Goal: Information Seeking & Learning: Learn about a topic

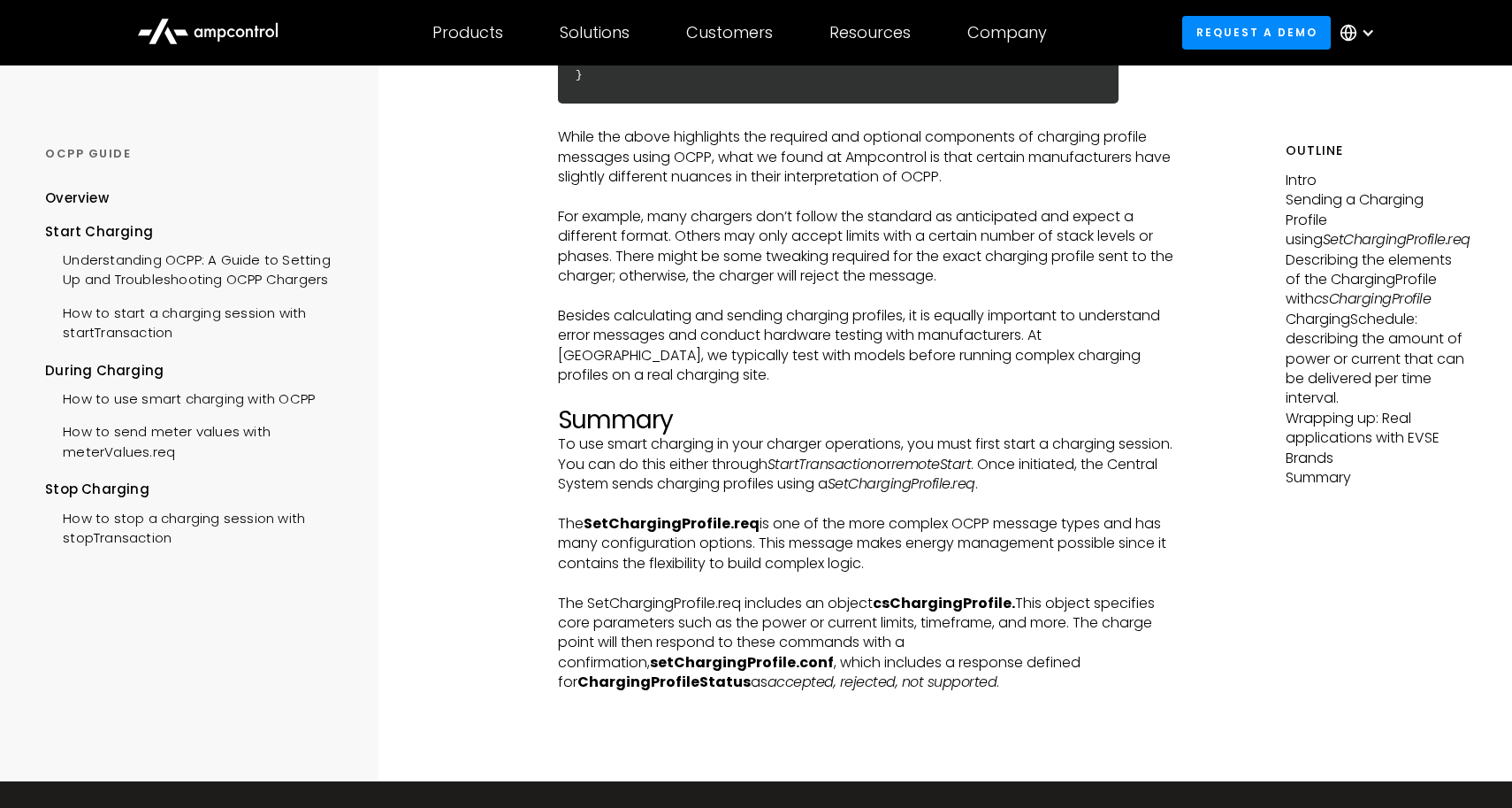
scroll to position [5868, 0]
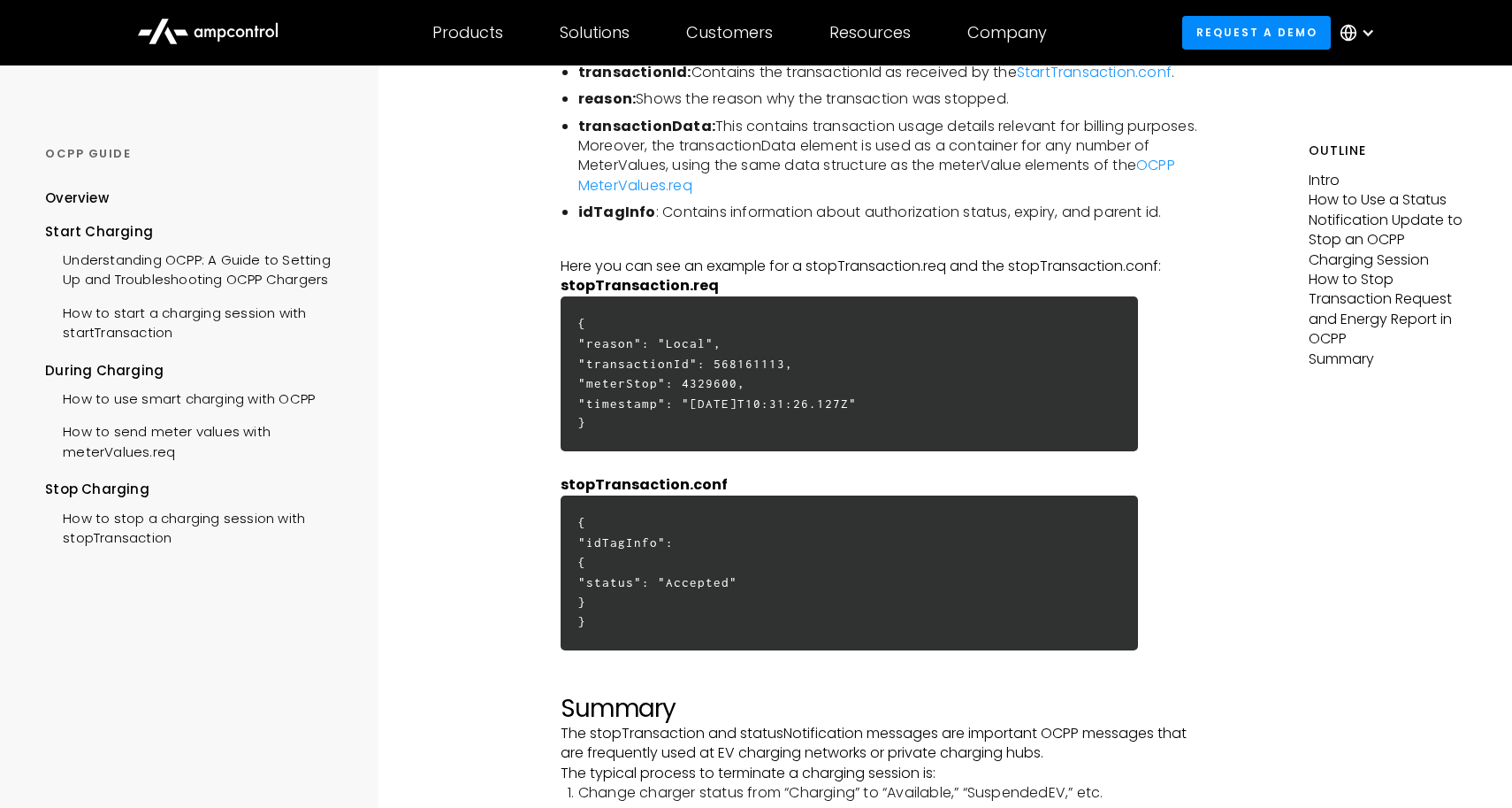
scroll to position [4587, 0]
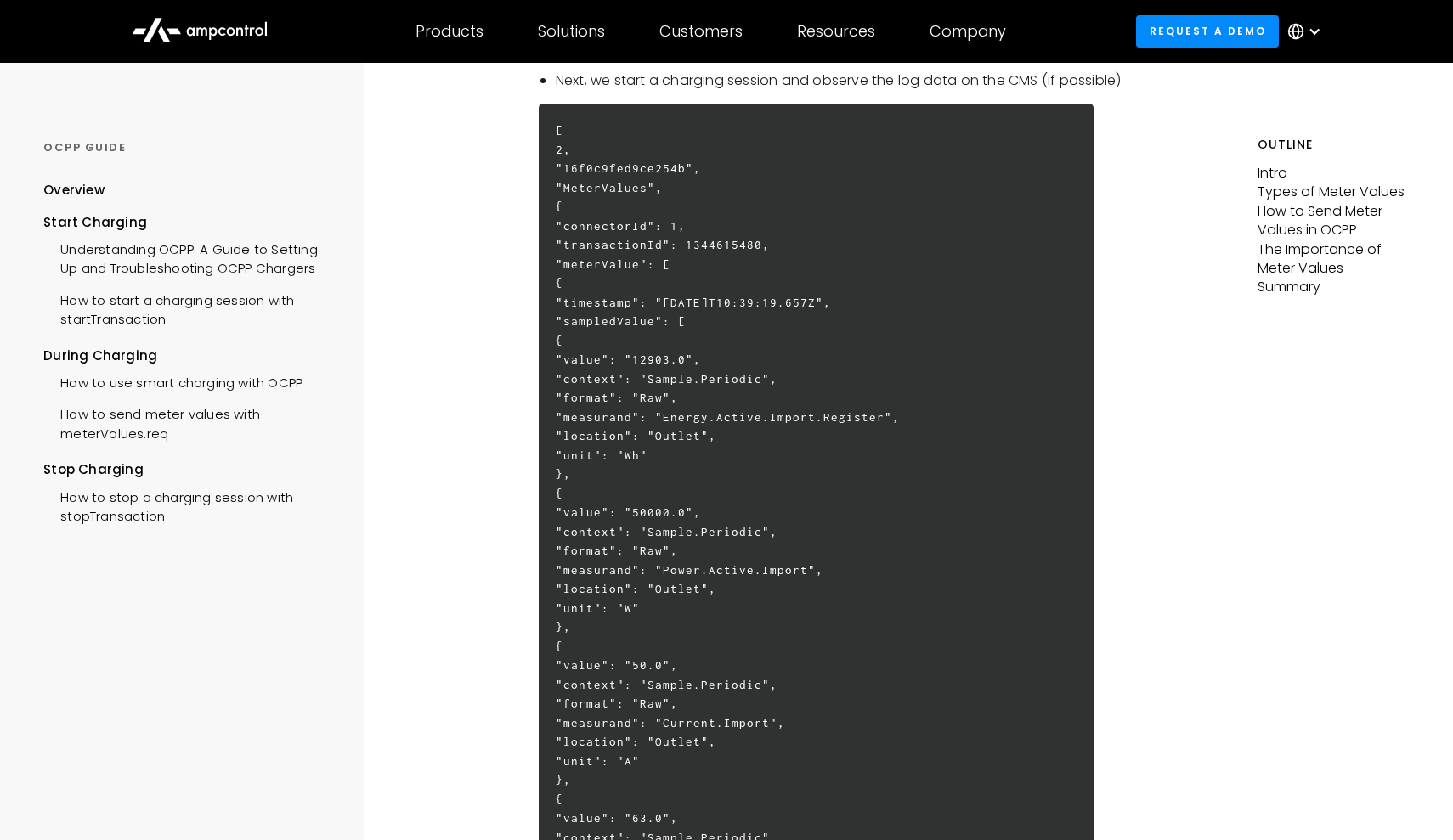
scroll to position [2939, 0]
click at [717, 221] on h6 "[ 2, "16f0c9fed9ce254b", "MeterValues", { "connectorId": 1, "transactionId": 13…" at bounding box center [816, 796] width 555 height 1391
click at [734, 231] on h6 "[ 2, "16f0c9fed9ce254b", "MeterValues", { "connectorId": 1, "transactionId": 13…" at bounding box center [816, 796] width 555 height 1391
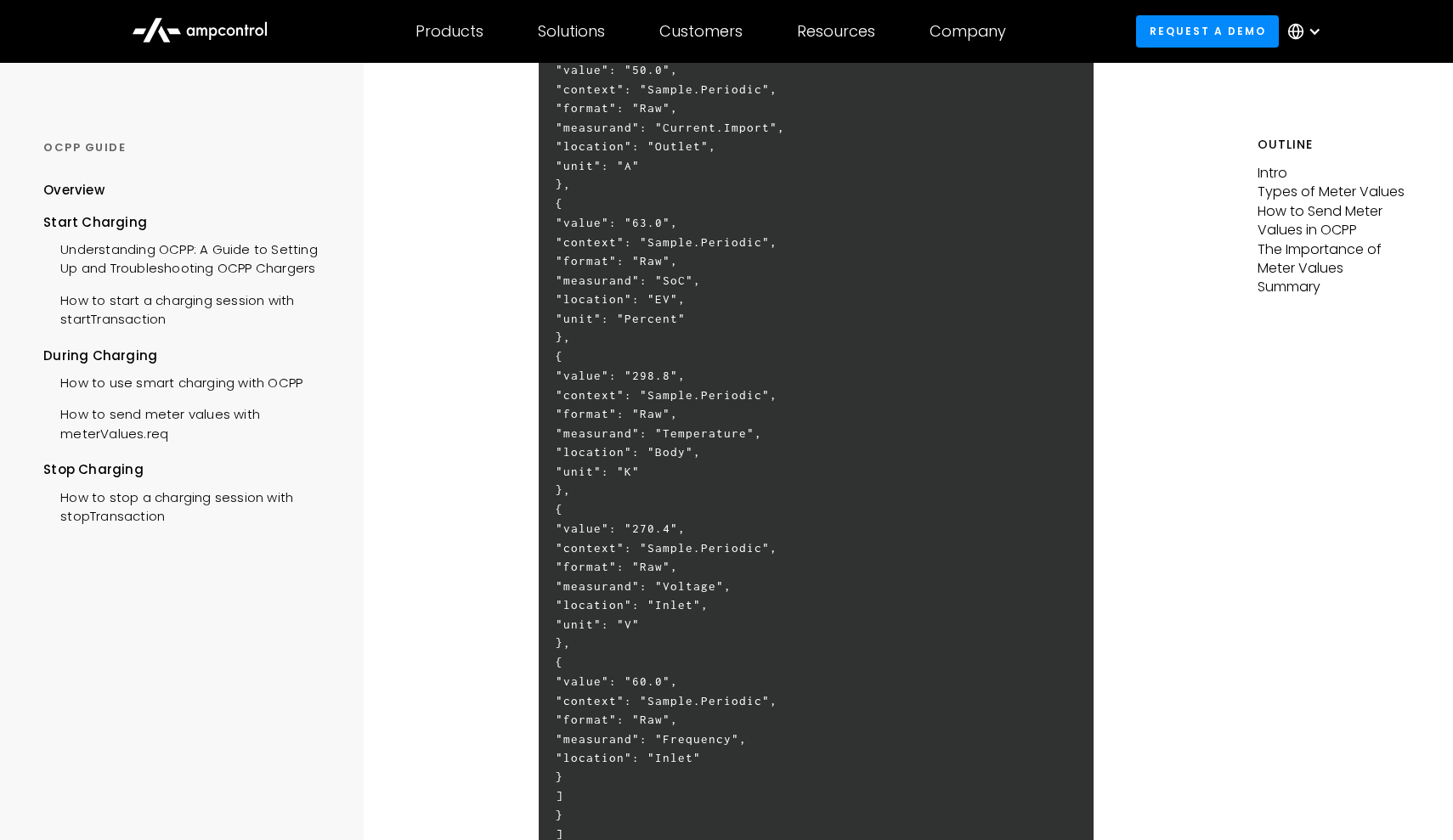
scroll to position [3489, 0]
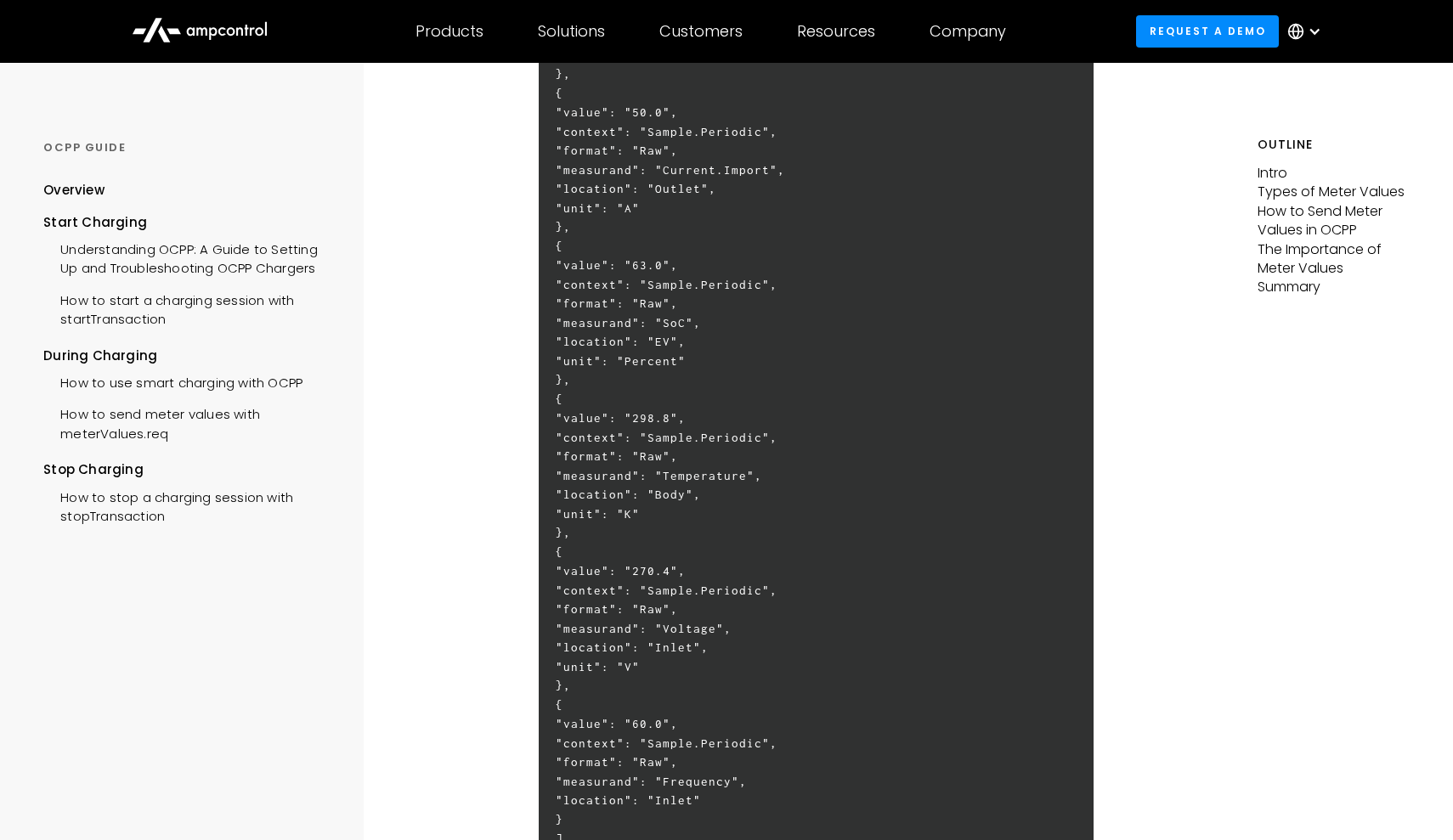
click at [764, 291] on h6 "[ 2, "16f0c9fed9ce254b", "MeterValues", { "connectorId": 1, "transactionId": 13…" at bounding box center [816, 246] width 555 height 1391
drag, startPoint x: 664, startPoint y: 231, endPoint x: 833, endPoint y: 339, distance: 200.6
click at [833, 339] on h6 "[ 2, "16f0c9fed9ce254b", "MeterValues", { "connectorId": 1, "transactionId": 13…" at bounding box center [816, 246] width 555 height 1391
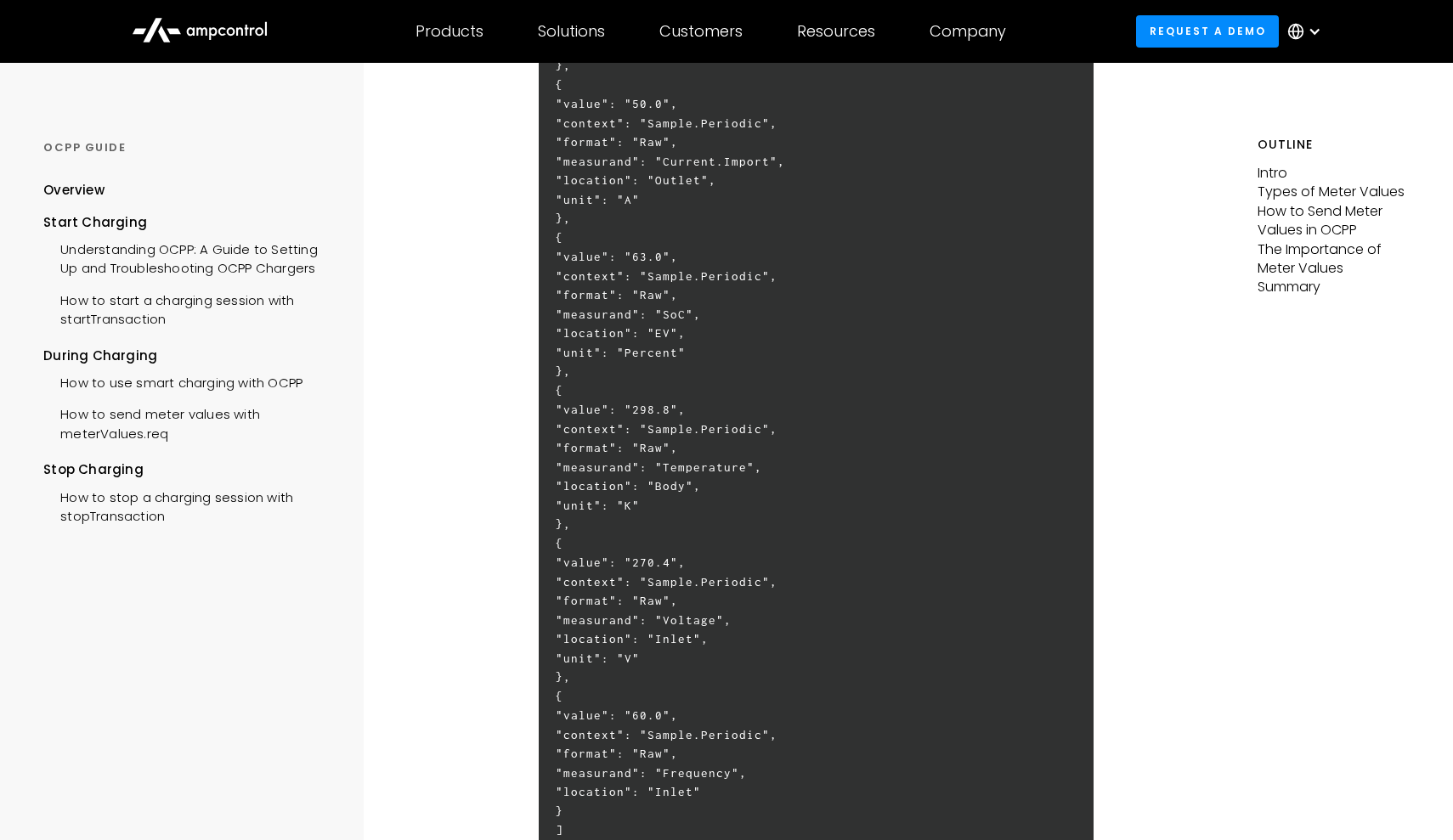
drag, startPoint x: 641, startPoint y: 196, endPoint x: 662, endPoint y: 336, distance: 141.6
click at [662, 336] on h6 "[ 2, "16f0c9fed9ce254b", "MeterValues", { "connectorId": 1, "transactionId": 13…" at bounding box center [816, 238] width 555 height 1391
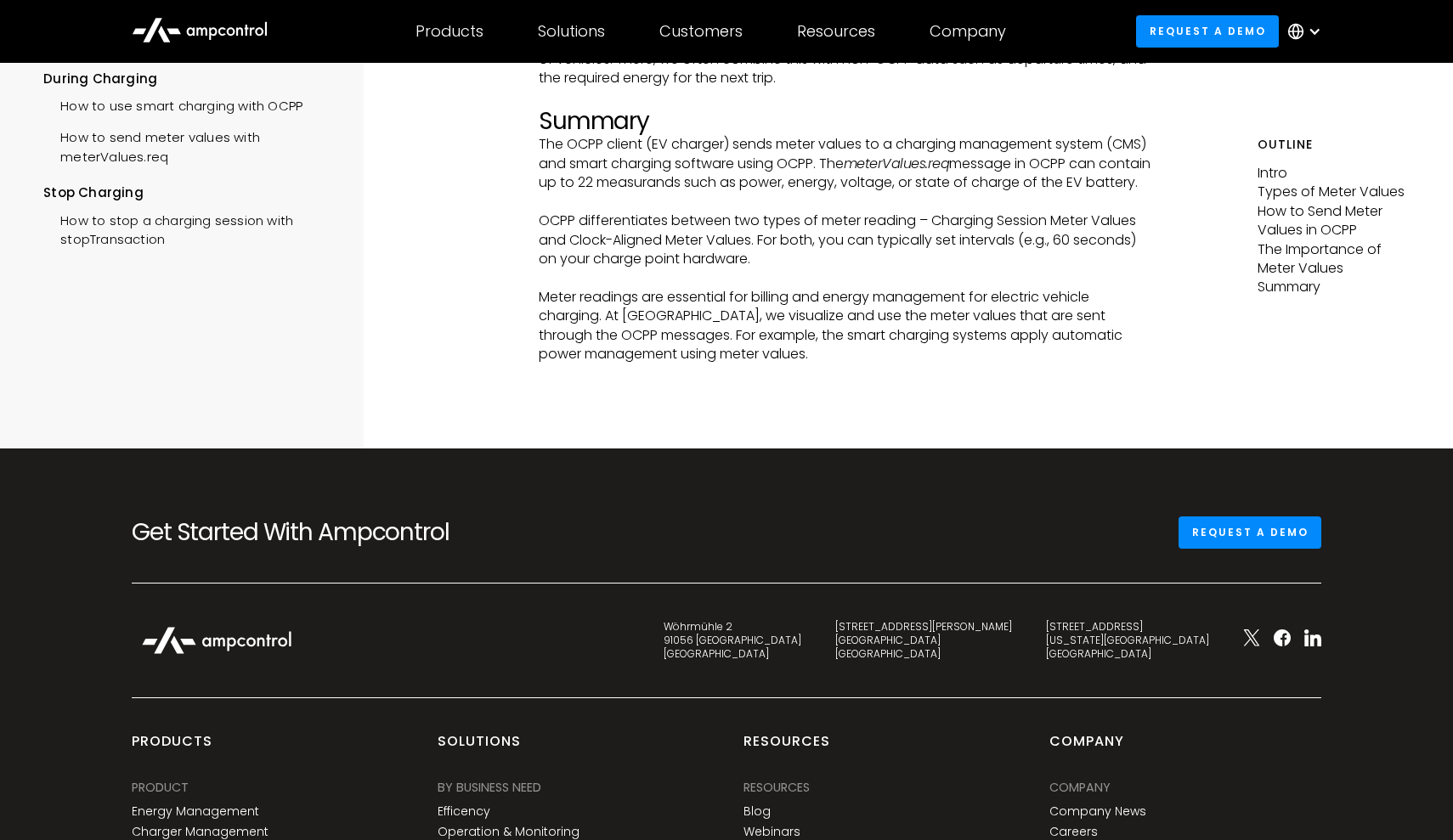
scroll to position [4415, 0]
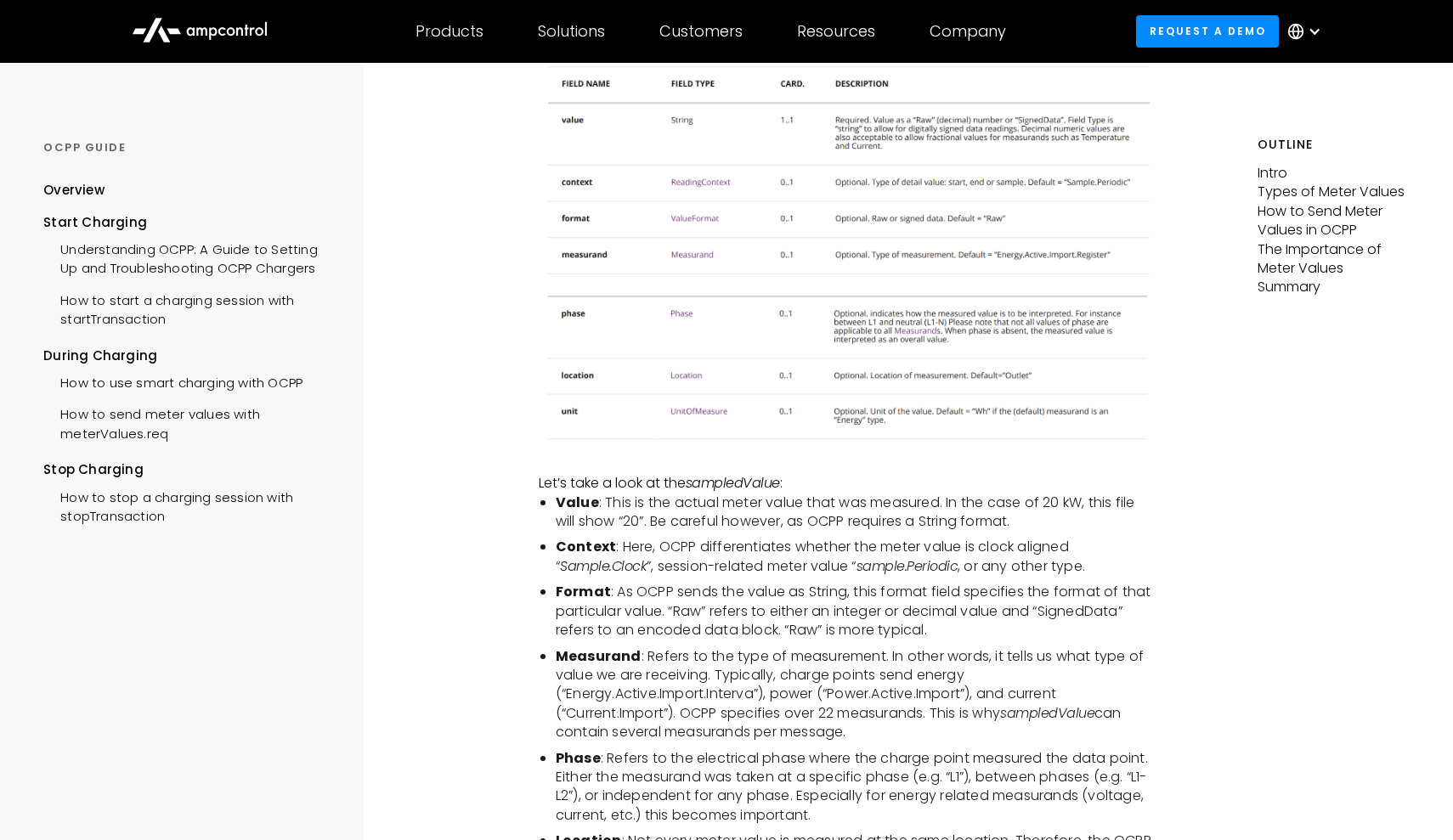
scroll to position [1397, 0]
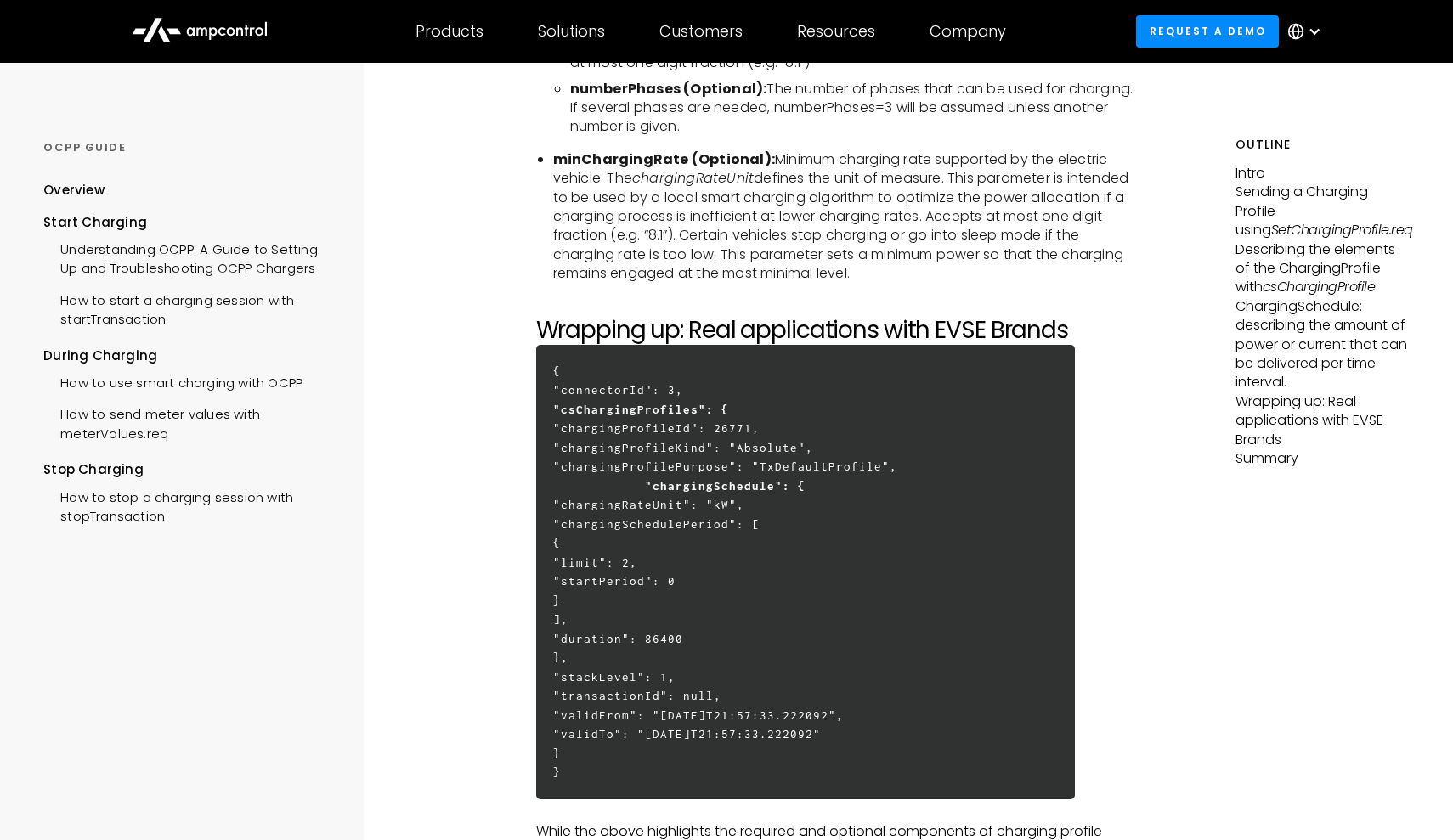
scroll to position [4937, 0]
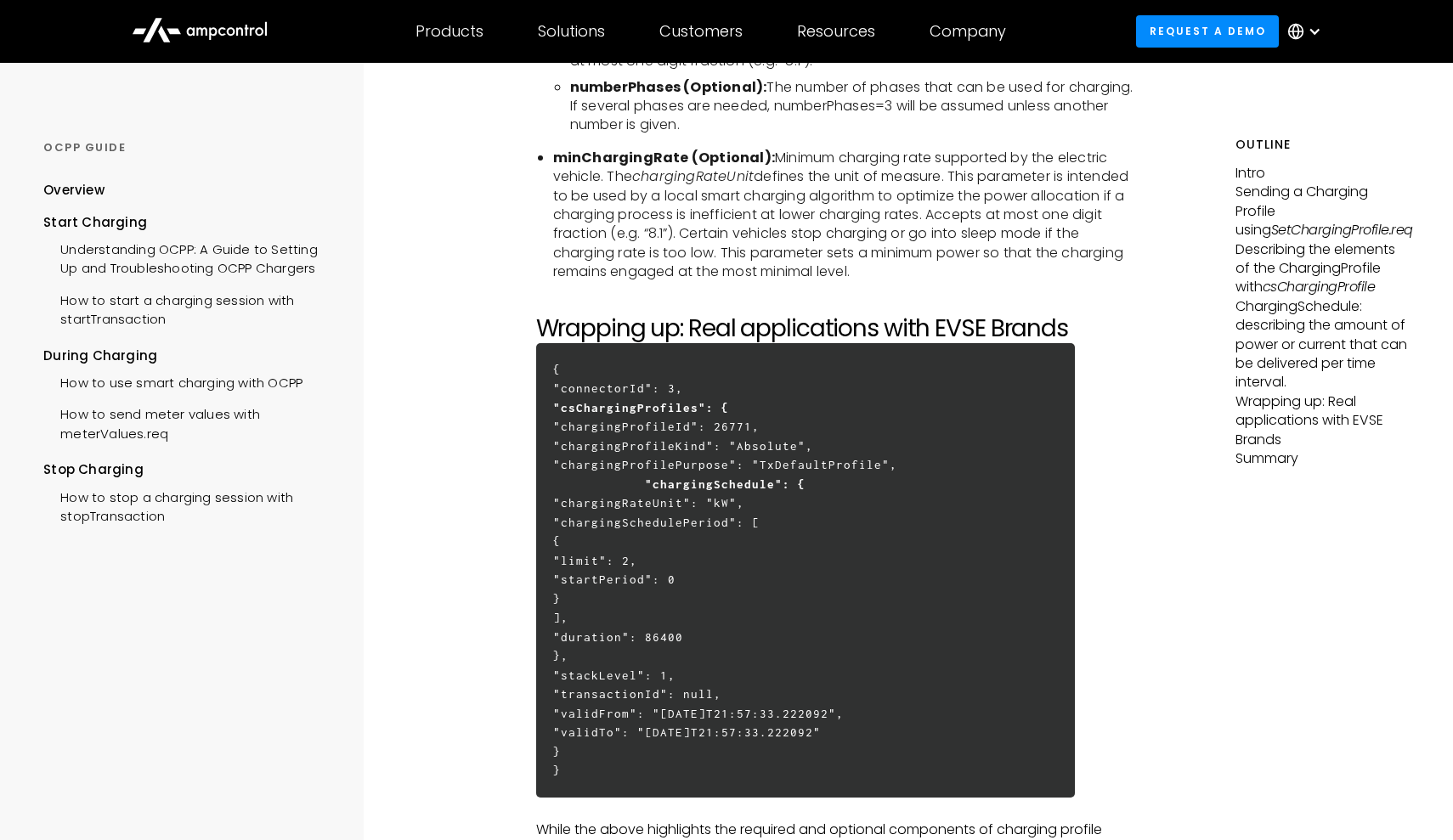
click at [798, 572] on h6 "{ "connectorId": 3, "csChargingProfiles": { "chargingProfileId": 26771, "chargi…" at bounding box center [806, 570] width 540 height 454
click at [933, 520] on h6 "{ "connectorId": 3, "csChargingProfiles": { "chargingProfileId": 26771, "chargi…" at bounding box center [806, 570] width 540 height 454
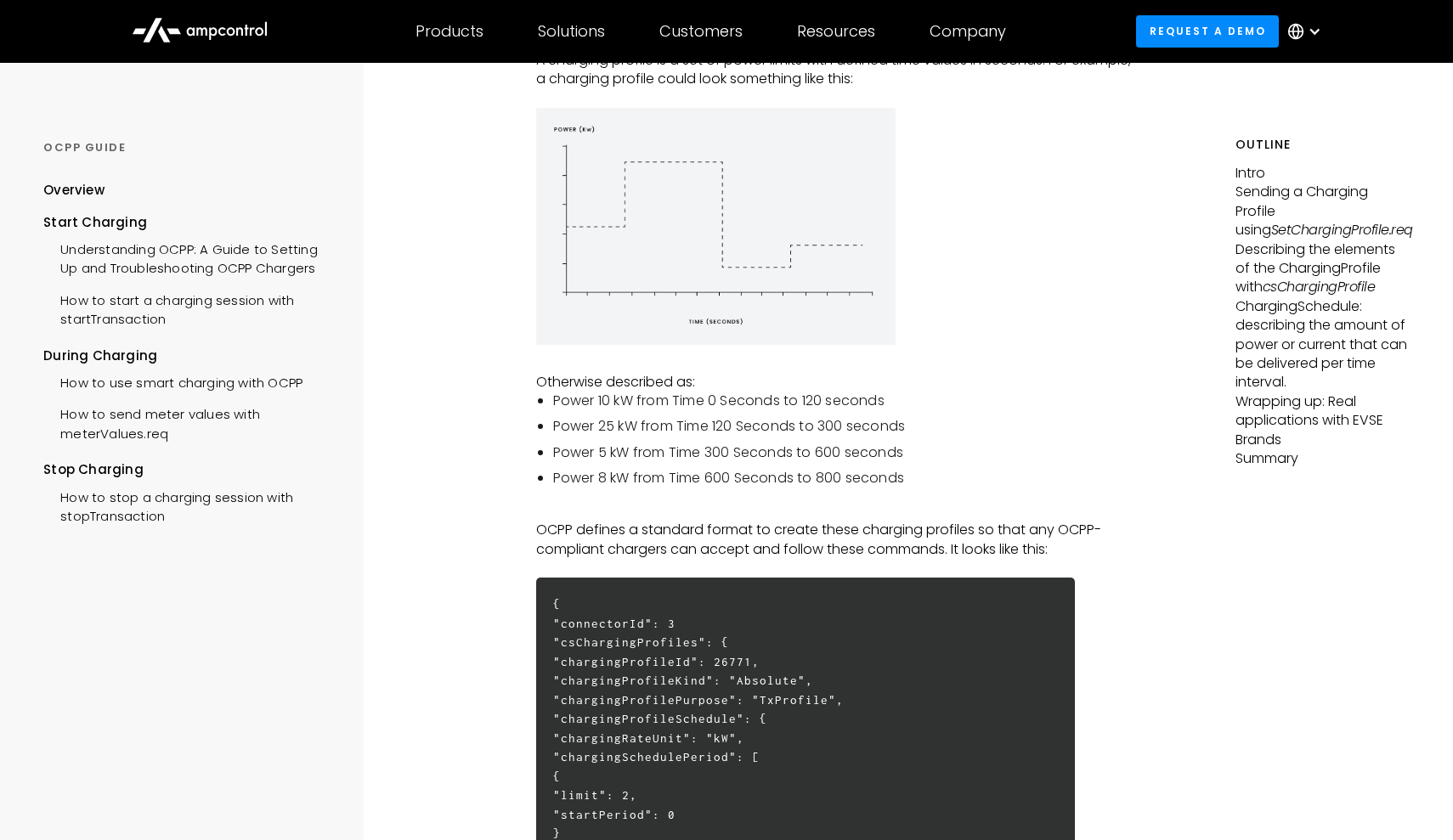
scroll to position [366, 0]
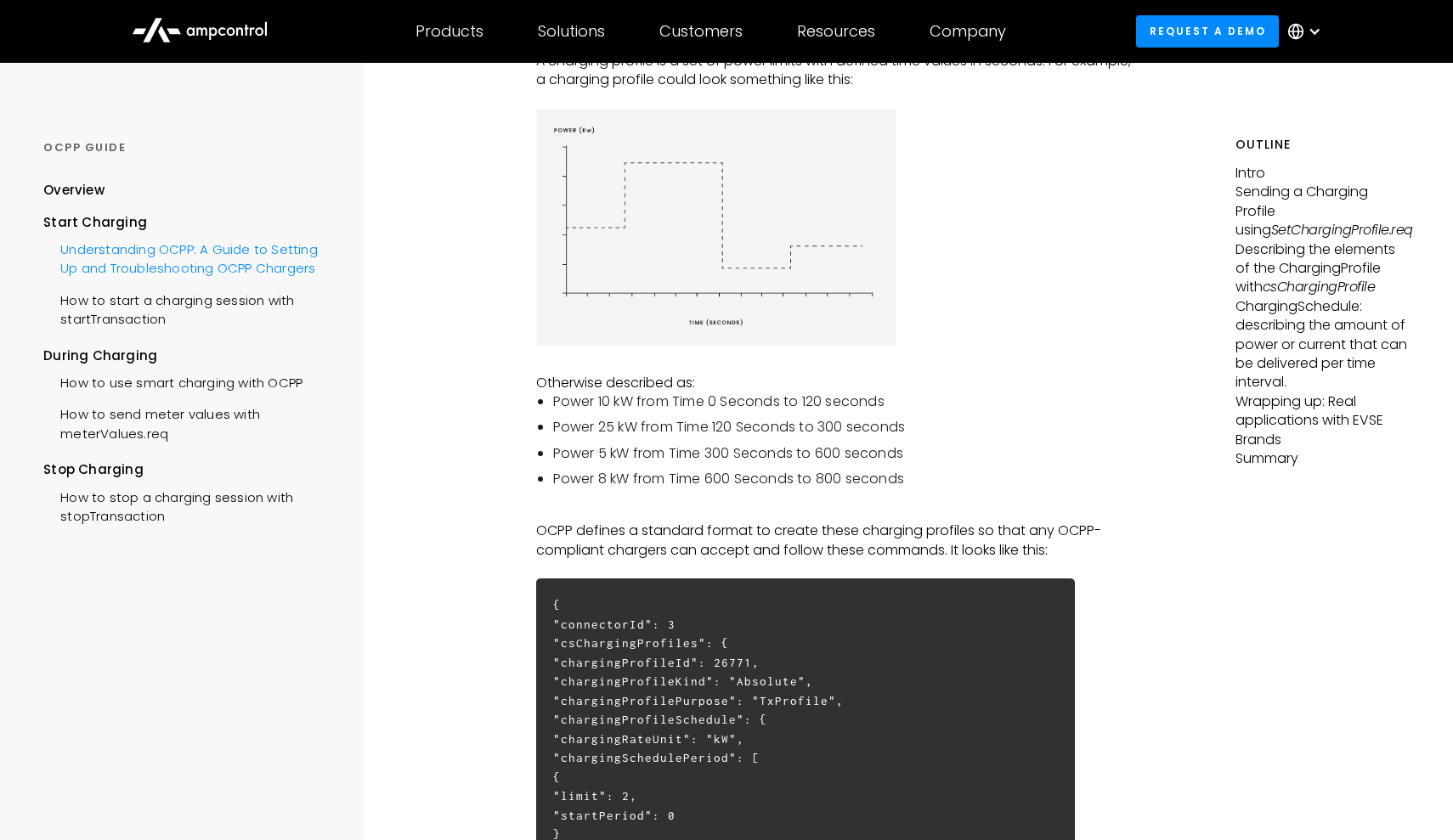
click at [131, 261] on div "Understanding OCPP: A Guide to Setting Up and Troubleshooting OCPP Chargers" at bounding box center [189, 256] width 291 height 51
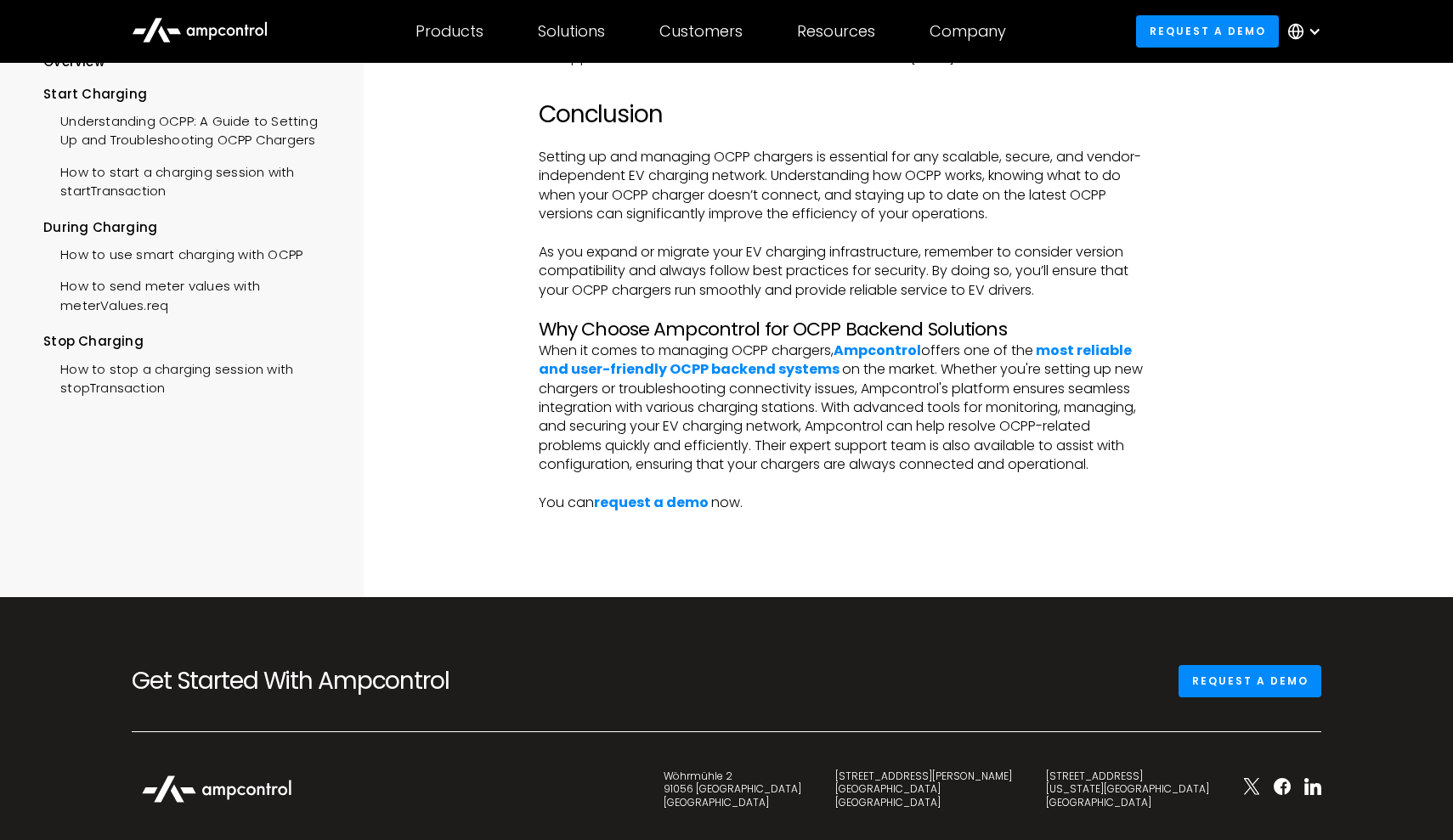
scroll to position [3297, 0]
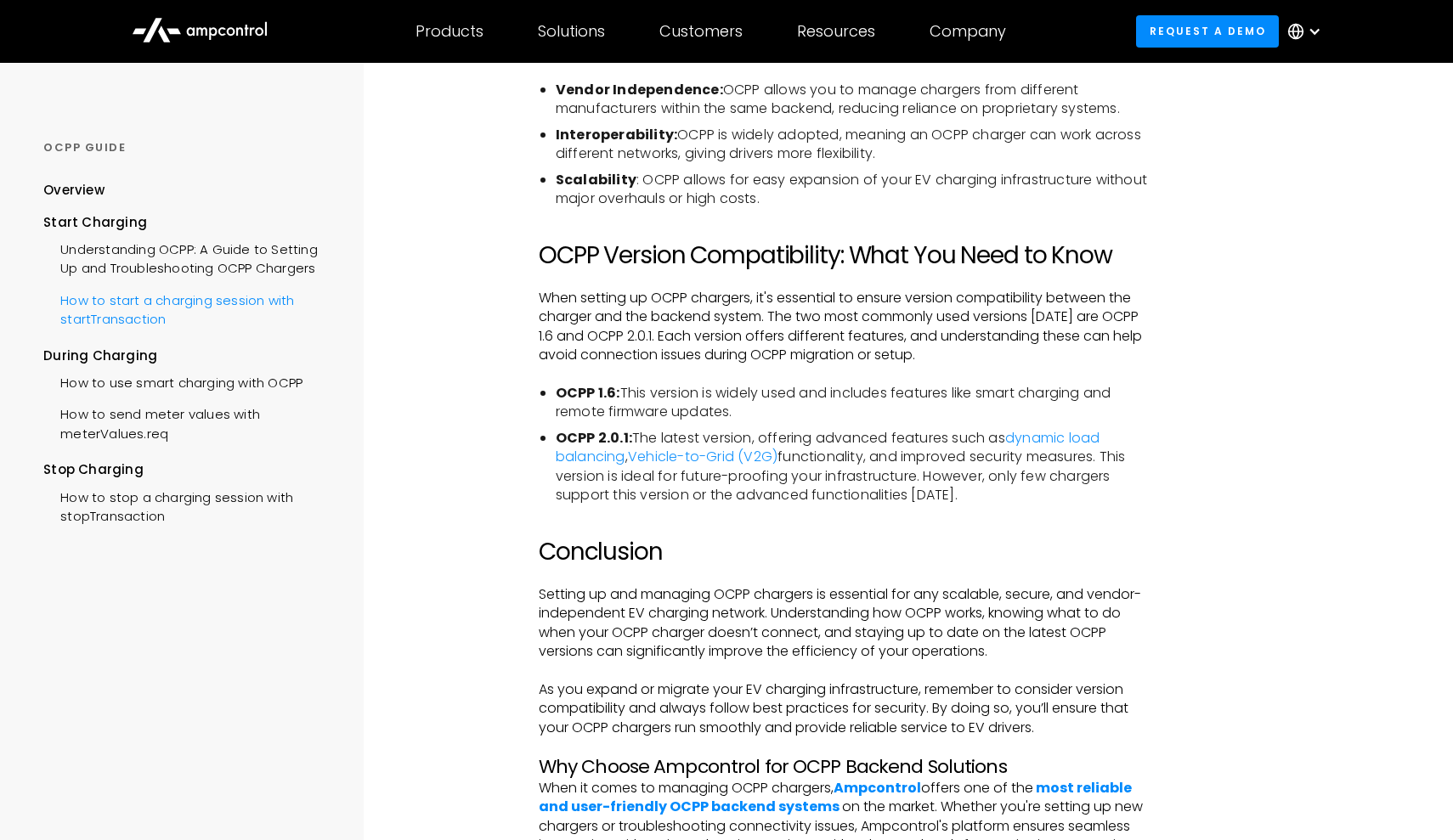
click at [137, 313] on div "How to start a charging session with startTransaction" at bounding box center [189, 308] width 291 height 51
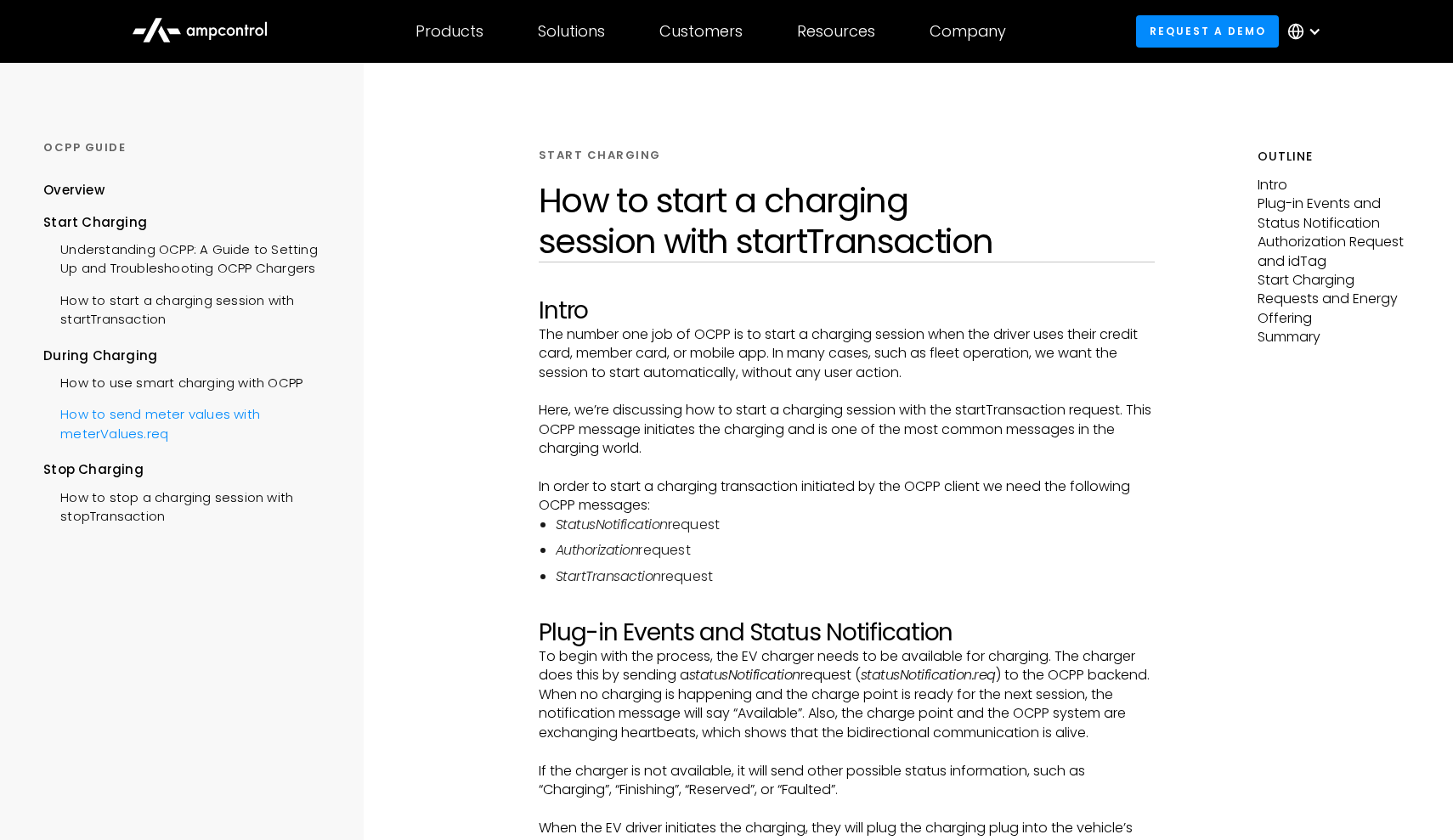
click at [146, 422] on div "How to send meter values with meterValues.req" at bounding box center [189, 422] width 291 height 51
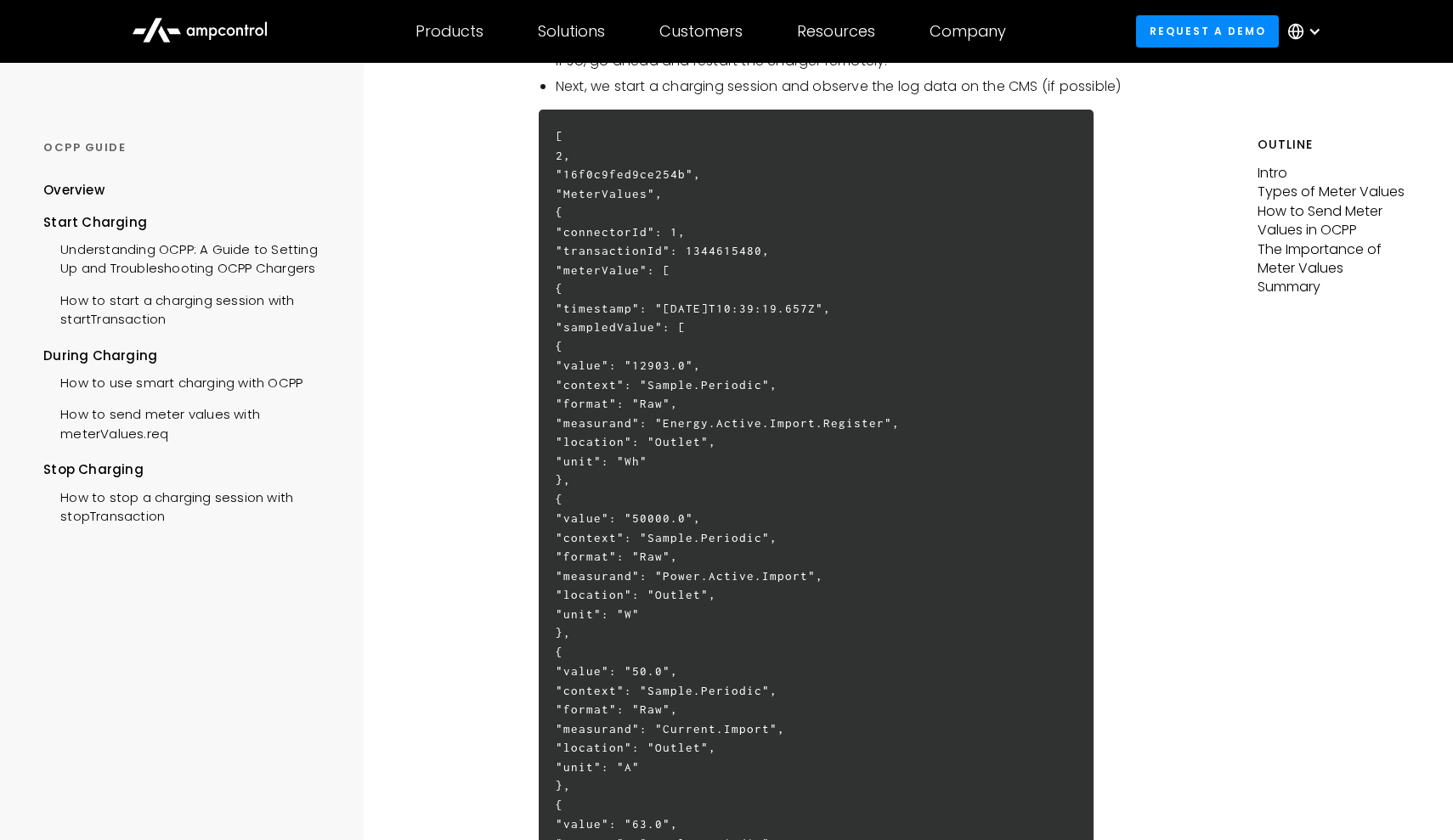
scroll to position [2919, 0]
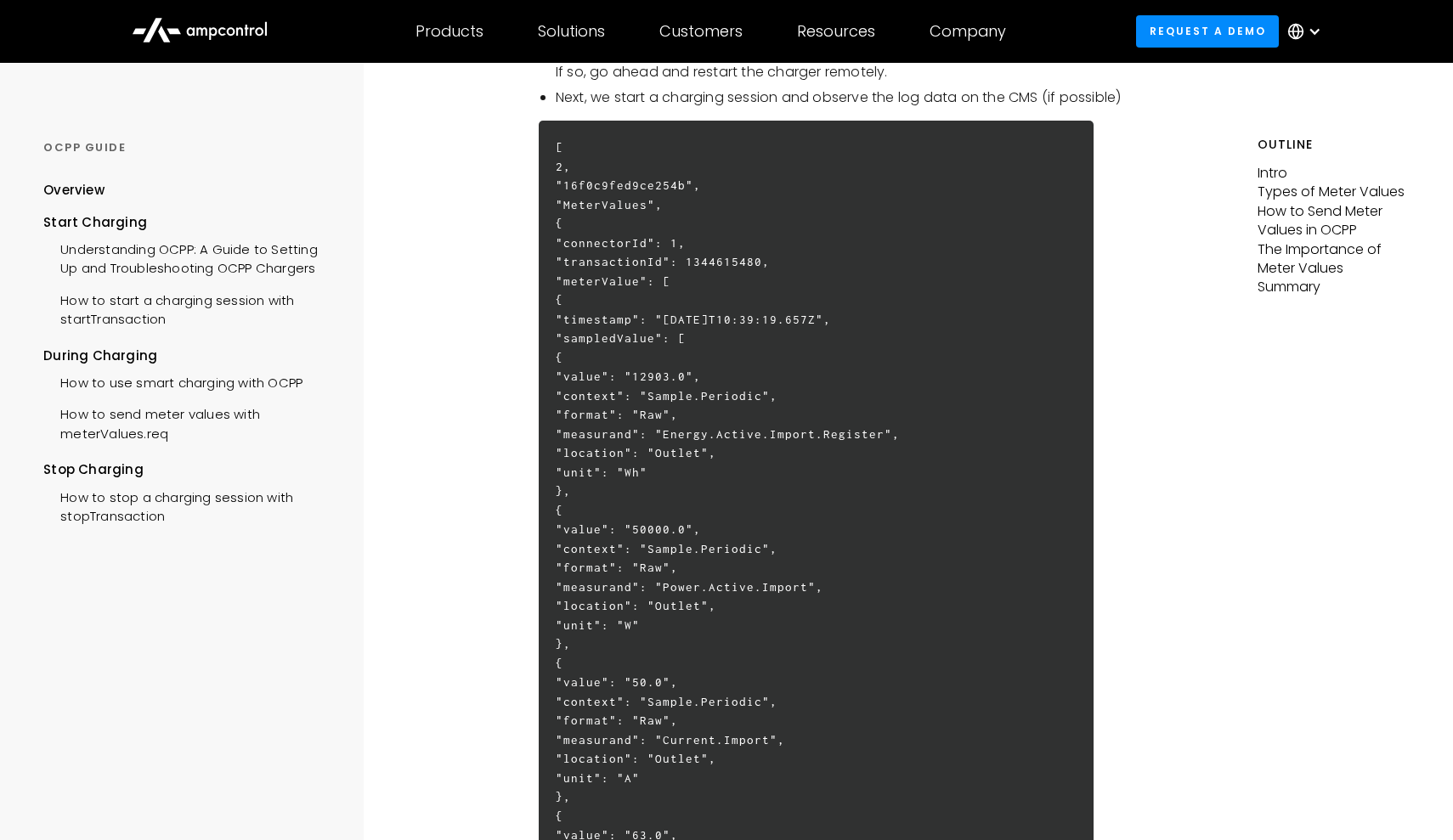
click at [702, 241] on h6 "[ 2, "16f0c9fed9ce254b", "MeterValues", { "connectorId": 1, "transactionId": 13…" at bounding box center [816, 816] width 555 height 1391
click at [701, 236] on h6 "[ 2, "16f0c9fed9ce254b", "MeterValues", { "connectorId": 1, "transactionId": 13…" at bounding box center [816, 816] width 555 height 1391
click at [707, 236] on h6 "[ 2, "16f0c9fed9ce254b", "MeterValues", { "connectorId": 1, "transactionId": 13…" at bounding box center [816, 816] width 555 height 1391
drag, startPoint x: 702, startPoint y: 236, endPoint x: 742, endPoint y: 237, distance: 40.0
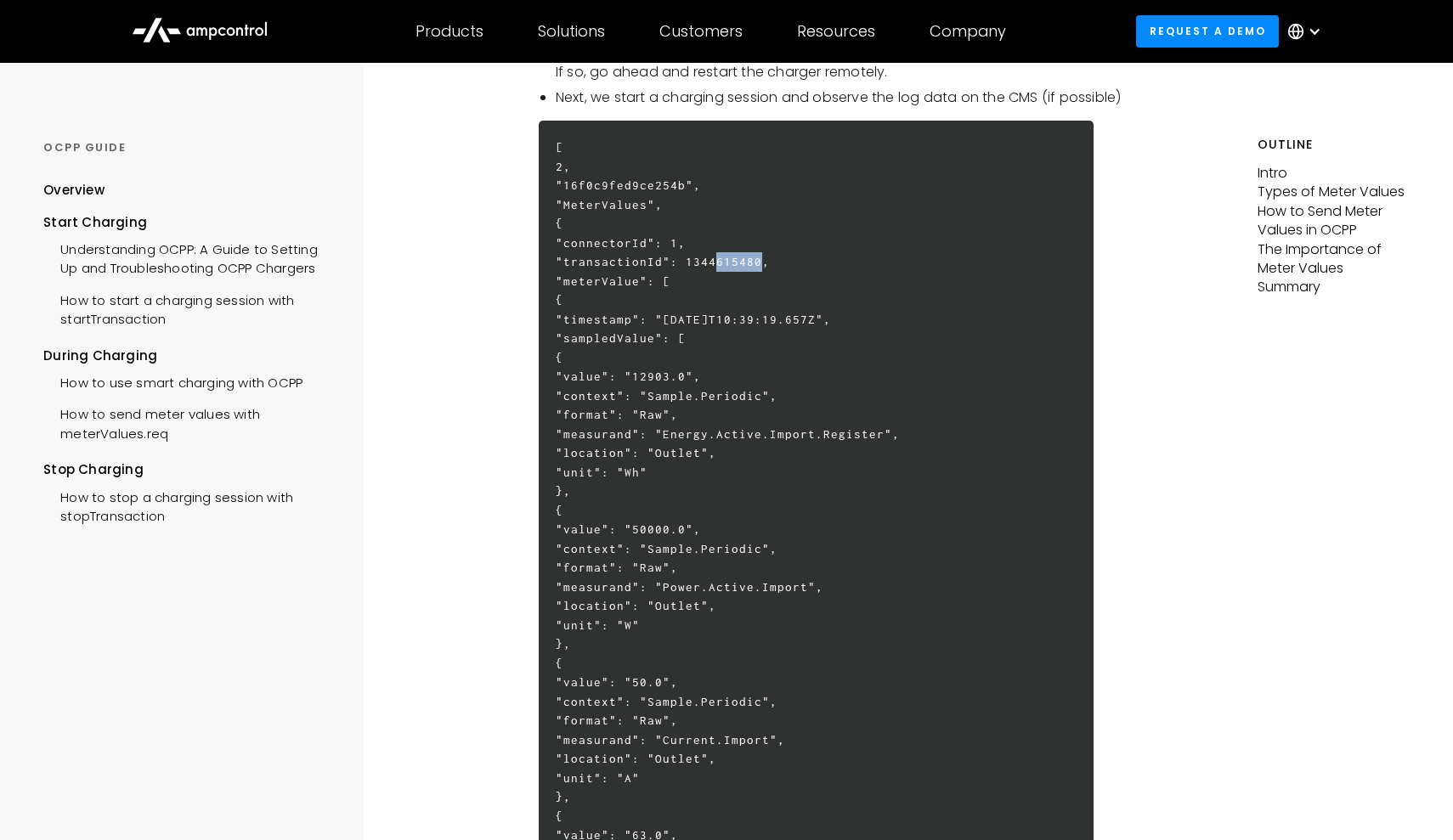
click at [742, 237] on h6 "[ 2, "16f0c9fed9ce254b", "MeterValues", { "connectorId": 1, "transactionId": 13…" at bounding box center [816, 816] width 555 height 1391
click at [817, 250] on h6 "[ 2, "16f0c9fed9ce254b", "MeterValues", { "connectorId": 1, "transactionId": 13…" at bounding box center [816, 816] width 555 height 1391
